Goal: Information Seeking & Learning: Learn about a topic

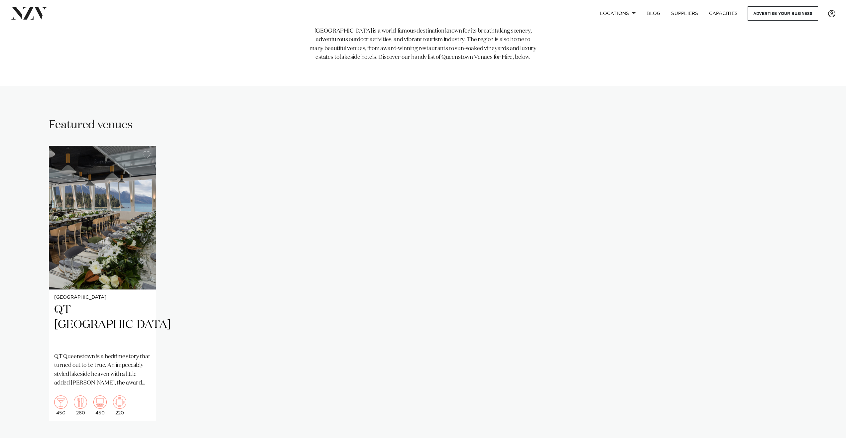
scroll to position [413, 0]
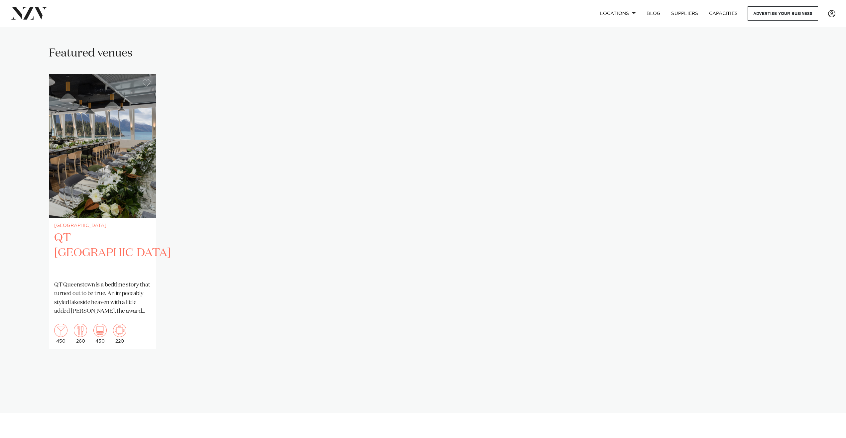
click at [129, 266] on h2 "QT [GEOGRAPHIC_DATA]" at bounding box center [102, 253] width 96 height 45
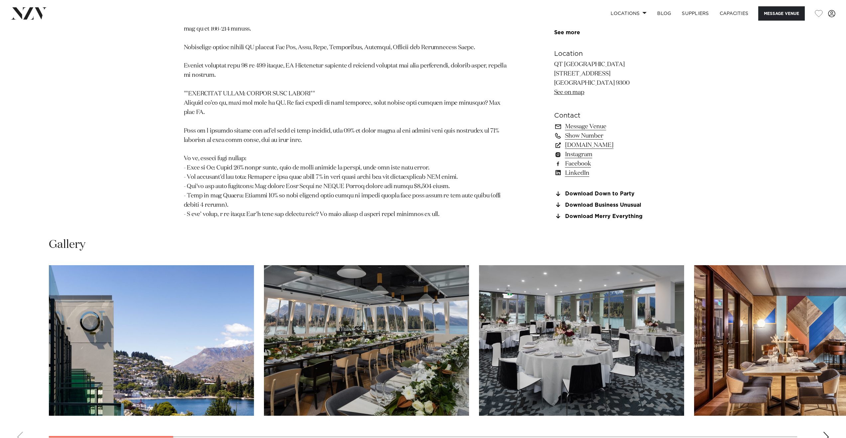
scroll to position [804, 0]
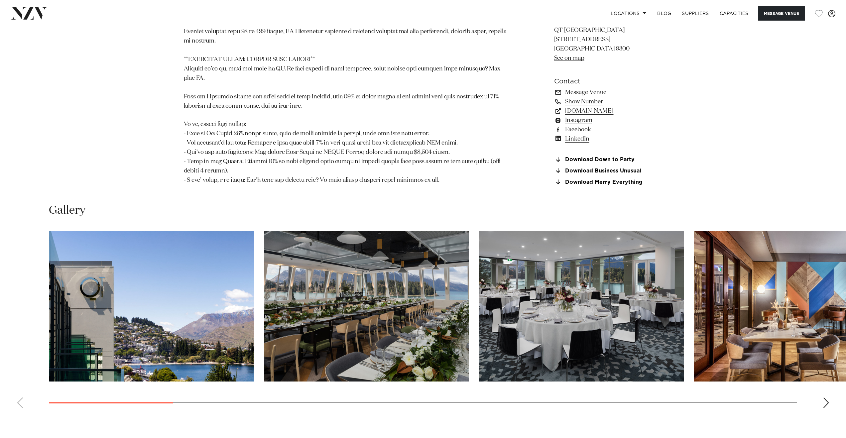
click at [225, 288] on img "1 / 21" at bounding box center [151, 306] width 205 height 151
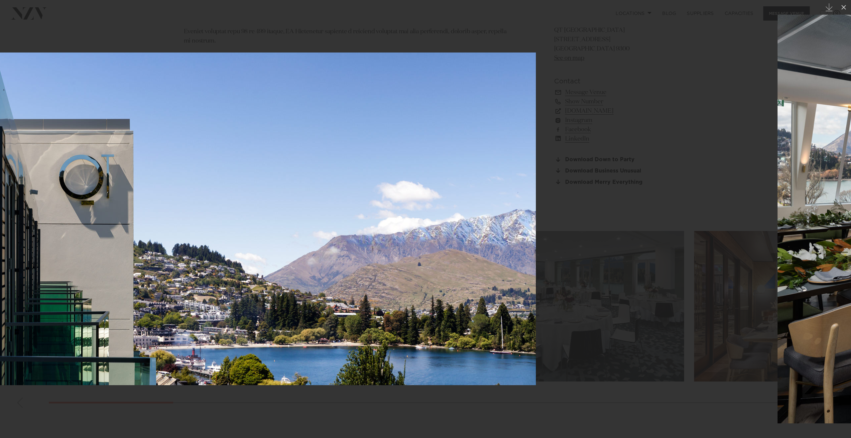
drag, startPoint x: 723, startPoint y: 233, endPoint x: 468, endPoint y: 228, distance: 255.4
click at [472, 228] on img at bounding box center [217, 219] width 638 height 333
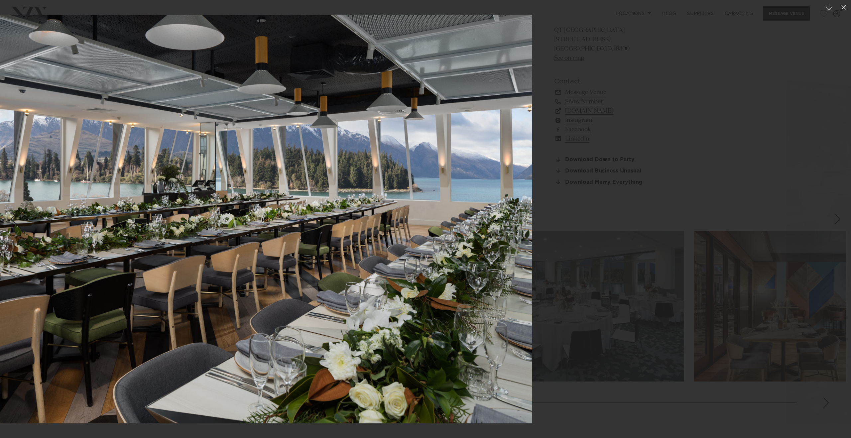
drag, startPoint x: 614, startPoint y: 230, endPoint x: 300, endPoint y: 223, distance: 313.9
click at [300, 223] on img at bounding box center [225, 219] width 613 height 409
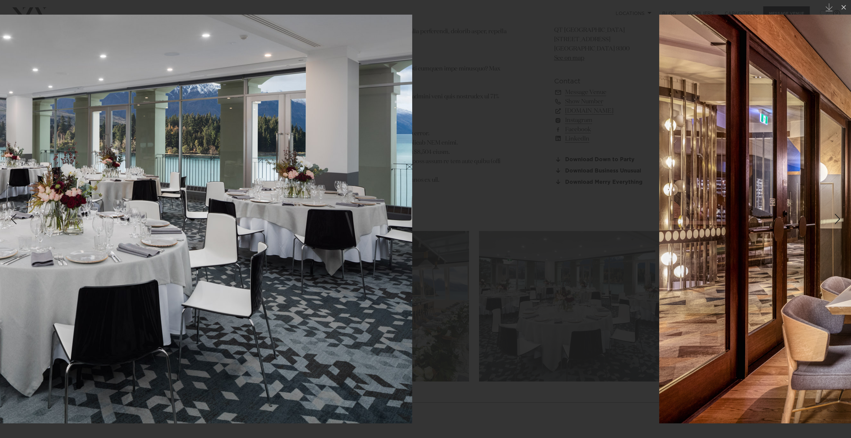
drag, startPoint x: 608, startPoint y: 227, endPoint x: 263, endPoint y: 231, distance: 345.1
click at [264, 231] on img at bounding box center [105, 219] width 613 height 409
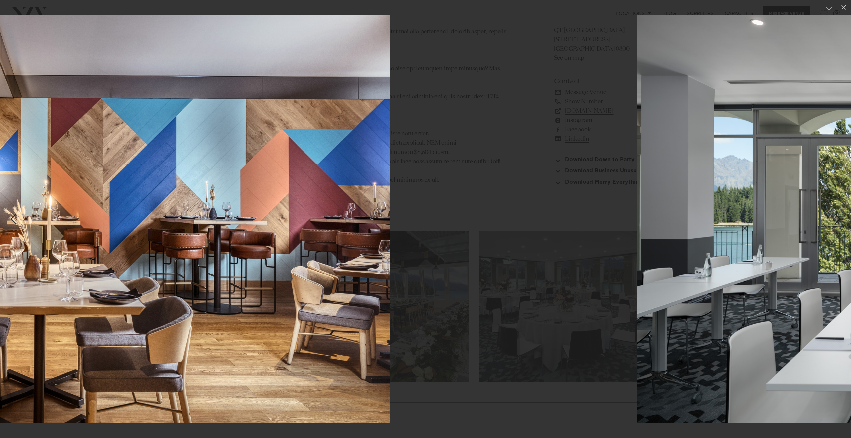
drag, startPoint x: 538, startPoint y: 226, endPoint x: 194, endPoint y: 223, distance: 343.4
click at [199, 223] on img at bounding box center [76, 219] width 628 height 409
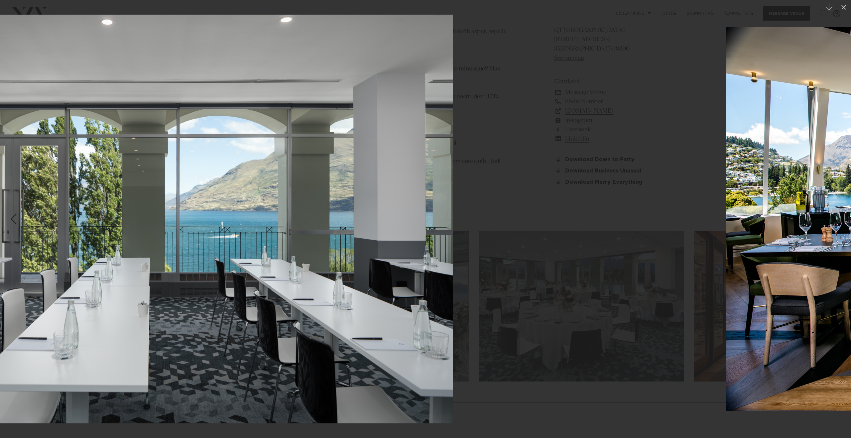
drag, startPoint x: 590, startPoint y: 228, endPoint x: 204, endPoint y: 238, distance: 385.7
click at [208, 238] on img at bounding box center [145, 219] width 613 height 409
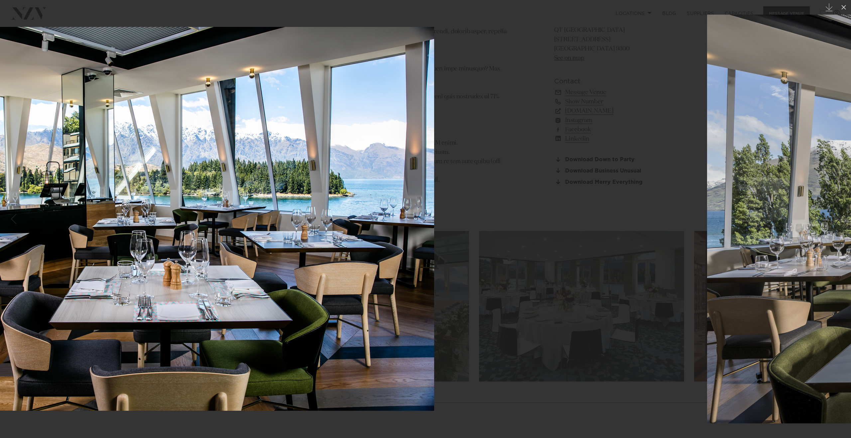
drag, startPoint x: 570, startPoint y: 227, endPoint x: 140, endPoint y: 251, distance: 430.8
click at [155, 252] on img at bounding box center [146, 219] width 576 height 384
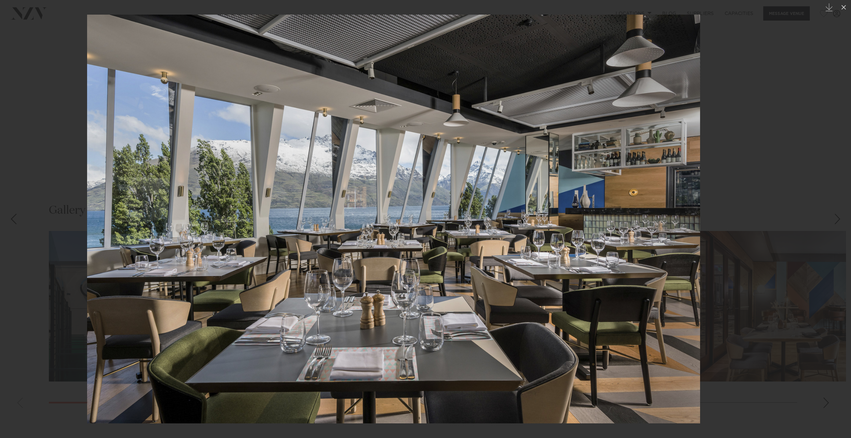
drag, startPoint x: 459, startPoint y: 241, endPoint x: 38, endPoint y: 242, distance: 421.5
click at [87, 242] on img at bounding box center [393, 219] width 613 height 409
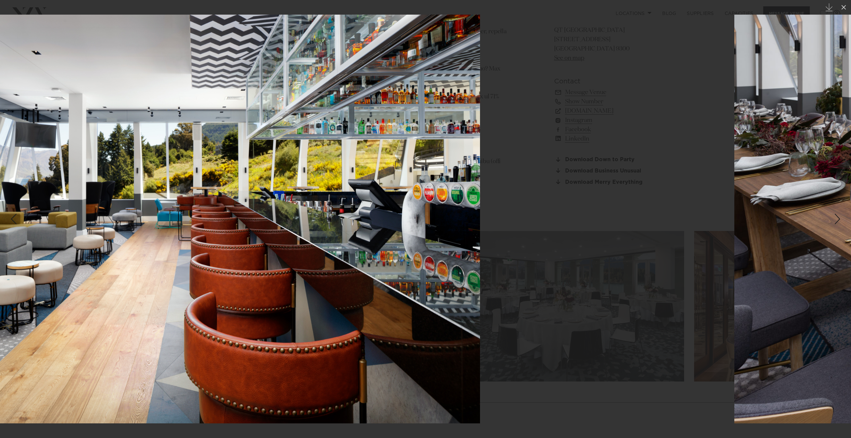
drag, startPoint x: 431, startPoint y: 235, endPoint x: 204, endPoint y: 252, distance: 228.4
click at [206, 252] on img at bounding box center [173, 219] width 613 height 409
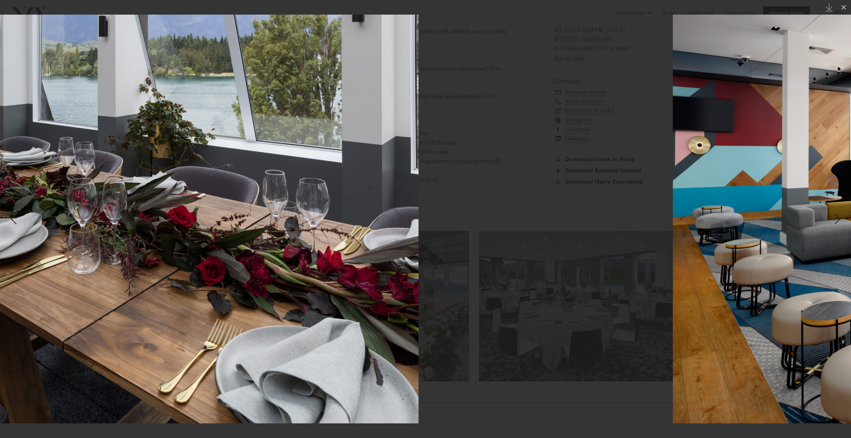
drag, startPoint x: 522, startPoint y: 238, endPoint x: 213, endPoint y: 242, distance: 308.8
click at [225, 242] on img at bounding box center [111, 219] width 613 height 409
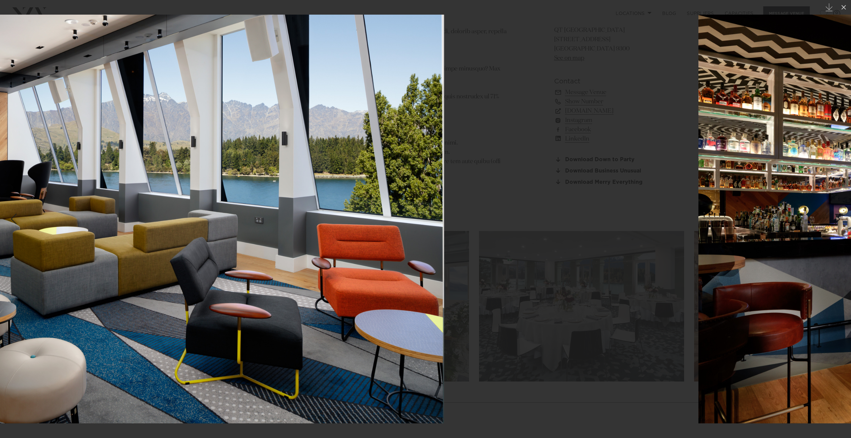
drag, startPoint x: 562, startPoint y: 218, endPoint x: 258, endPoint y: 231, distance: 304.8
click at [259, 231] on img at bounding box center [137, 219] width 613 height 409
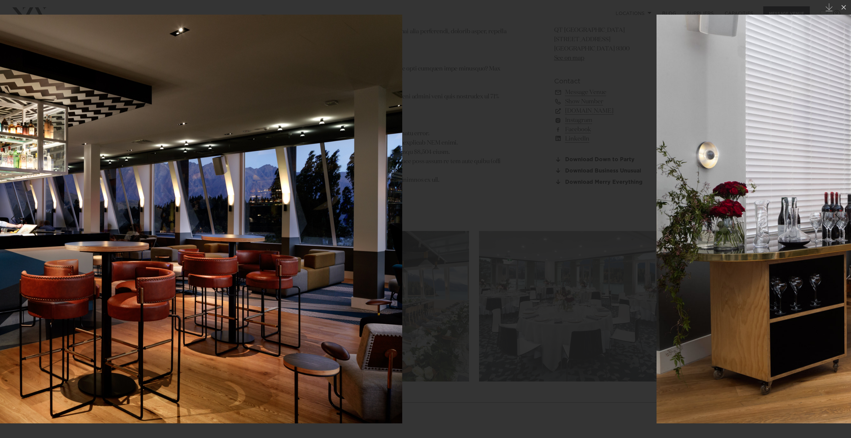
drag, startPoint x: 586, startPoint y: 208, endPoint x: 247, endPoint y: 232, distance: 339.9
click at [250, 232] on img at bounding box center [95, 219] width 613 height 409
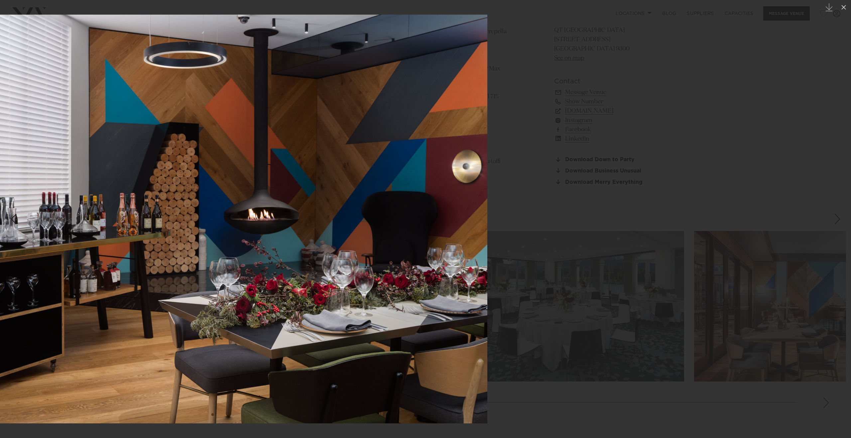
drag, startPoint x: 390, startPoint y: 219, endPoint x: 114, endPoint y: 239, distance: 277.0
click at [118, 239] on img at bounding box center [180, 219] width 613 height 409
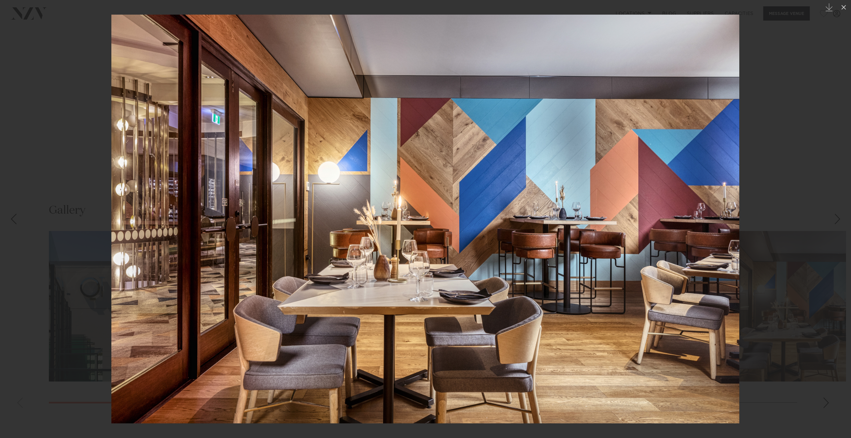
drag, startPoint x: 91, startPoint y: 239, endPoint x: -40, endPoint y: 238, distance: 131.0
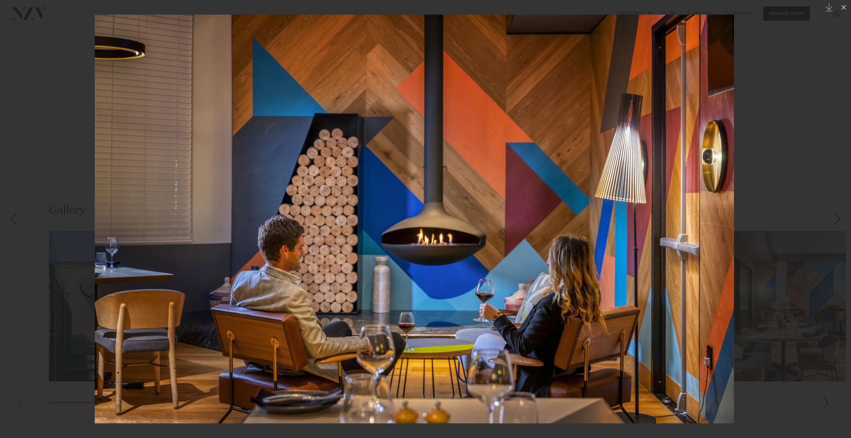
drag, startPoint x: 455, startPoint y: 218, endPoint x: 187, endPoint y: 220, distance: 268.3
click at [187, 220] on img at bounding box center [414, 219] width 639 height 409
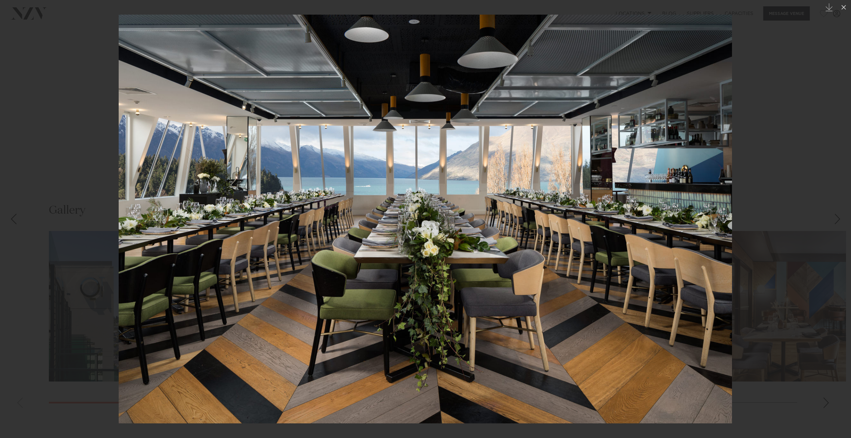
drag, startPoint x: 550, startPoint y: 207, endPoint x: 322, endPoint y: 213, distance: 227.5
click at [323, 213] on img at bounding box center [425, 219] width 613 height 409
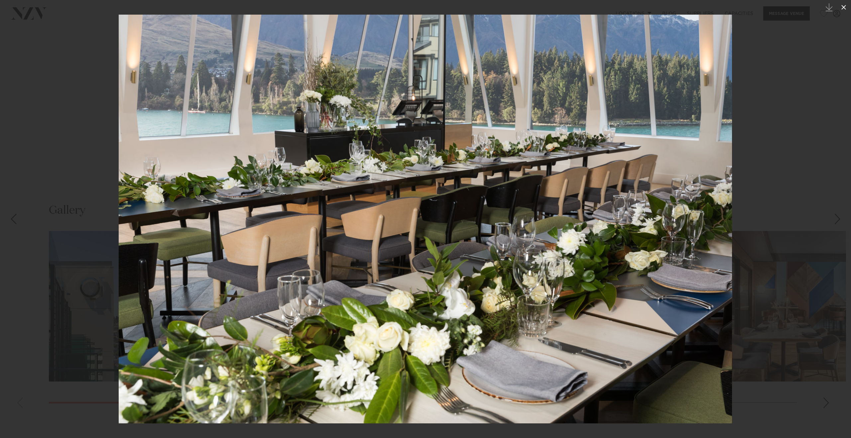
click at [839, 9] on button at bounding box center [843, 7] width 15 height 15
